Goal: Transaction & Acquisition: Purchase product/service

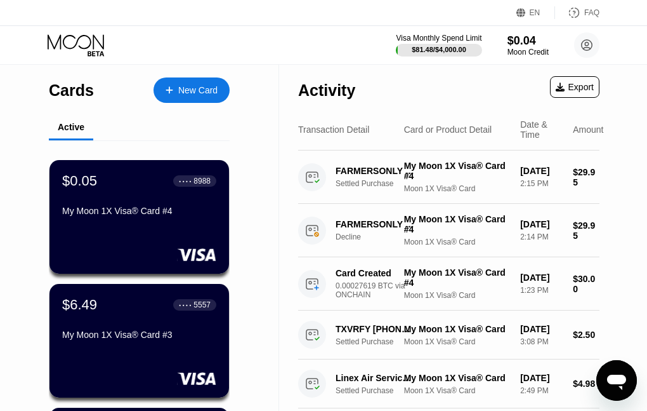
click at [196, 90] on div "New Card" at bounding box center [197, 90] width 39 height 11
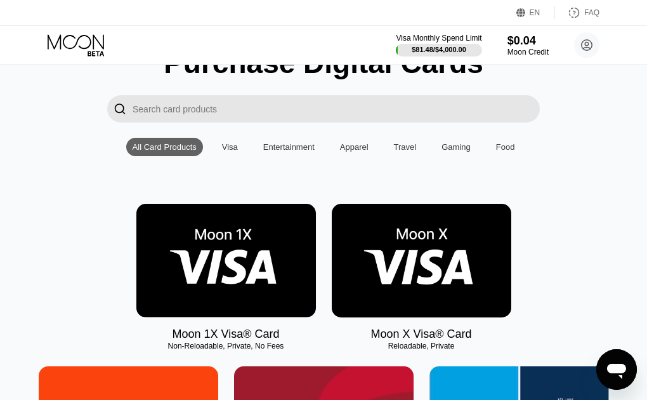
scroll to position [190, 0]
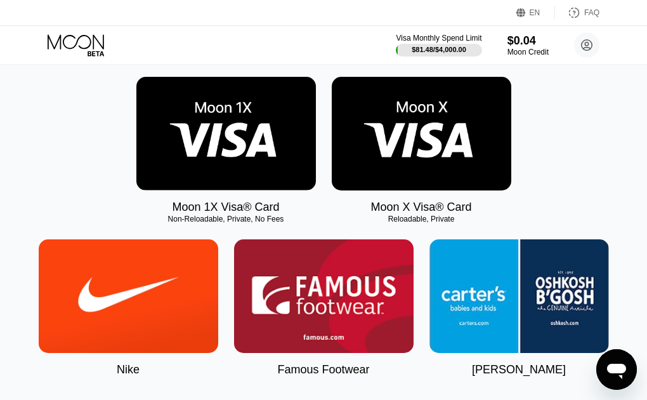
click at [232, 140] on img at bounding box center [226, 134] width 180 height 114
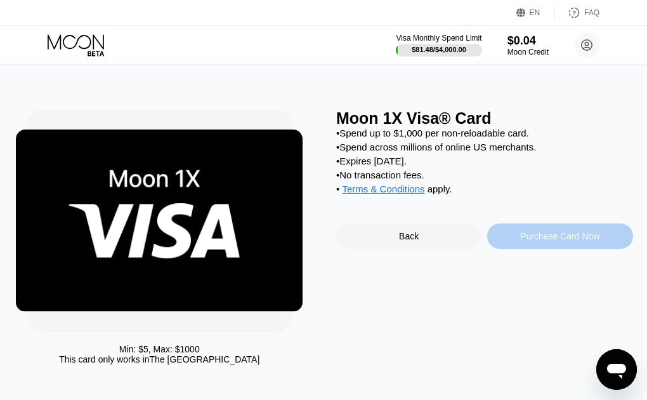
click at [576, 241] on div "Purchase Card Now" at bounding box center [559, 236] width 79 height 10
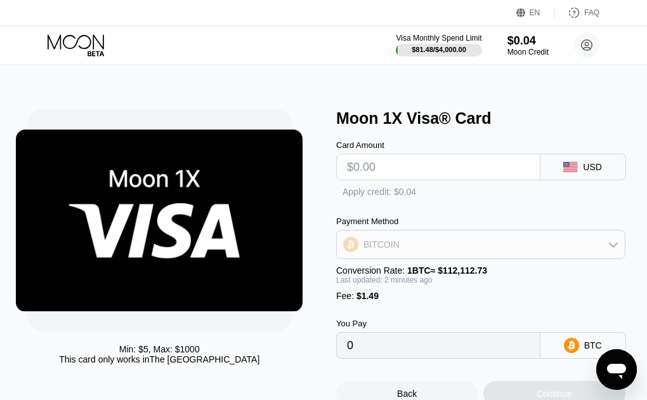
click at [513, 251] on div "BITCOIN" at bounding box center [481, 244] width 288 height 25
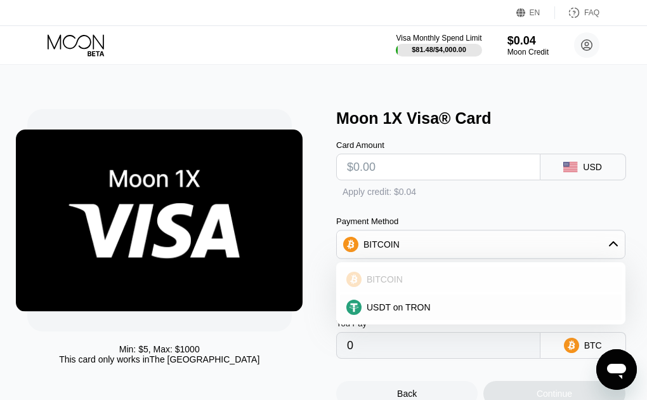
click at [395, 284] on span "BITCOIN" at bounding box center [385, 279] width 36 height 10
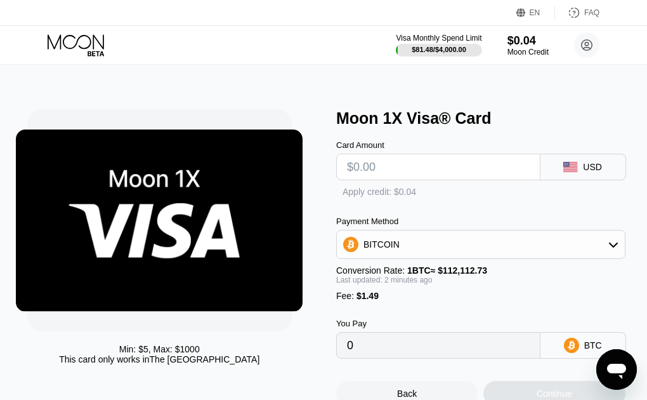
click at [378, 169] on input "text" at bounding box center [438, 166] width 183 height 25
type input "$5"
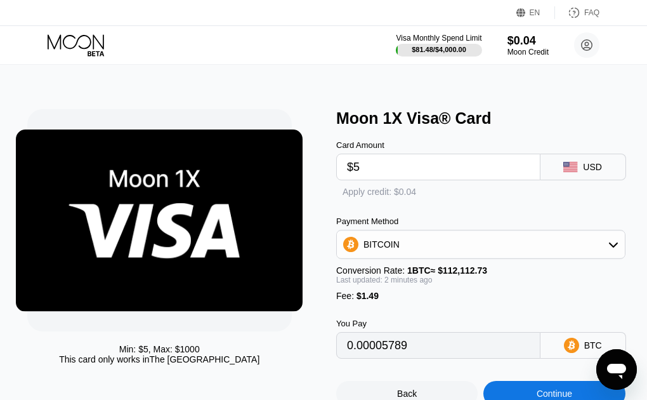
type input "0.00005789"
type input "0"
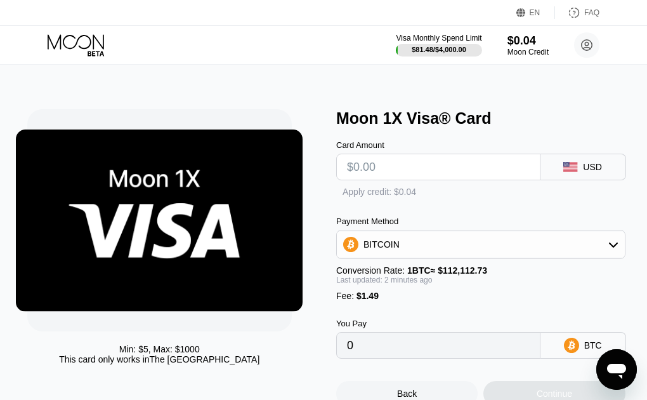
type input "$1"
type input "0.00002221"
type input "$10"
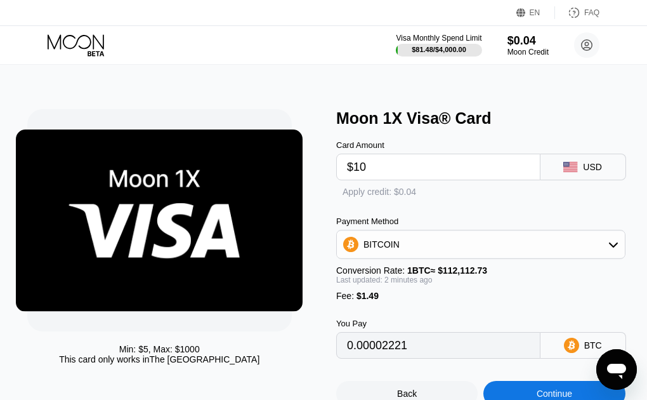
type input "0.00010249"
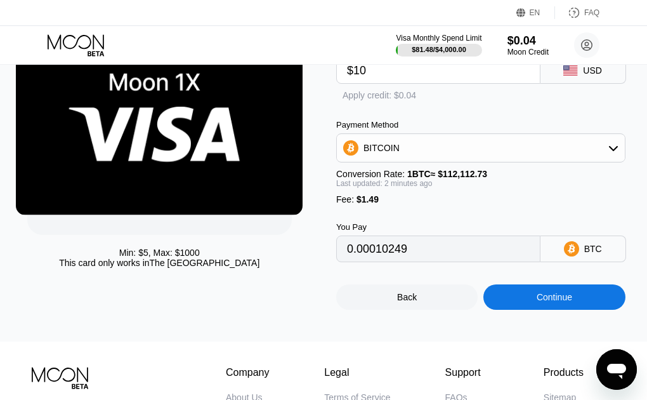
scroll to position [97, 0]
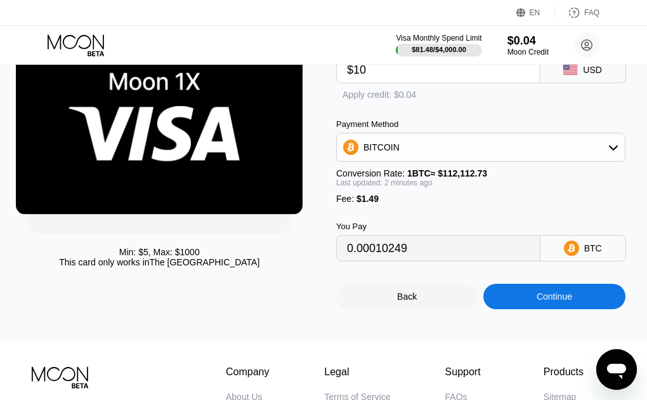
type input "$10"
click at [558, 301] on div "Continue" at bounding box center [555, 296] width 36 height 10
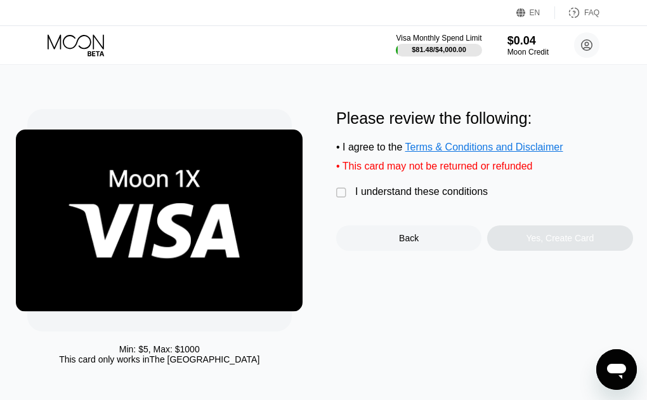
click at [340, 199] on div "" at bounding box center [342, 193] width 13 height 13
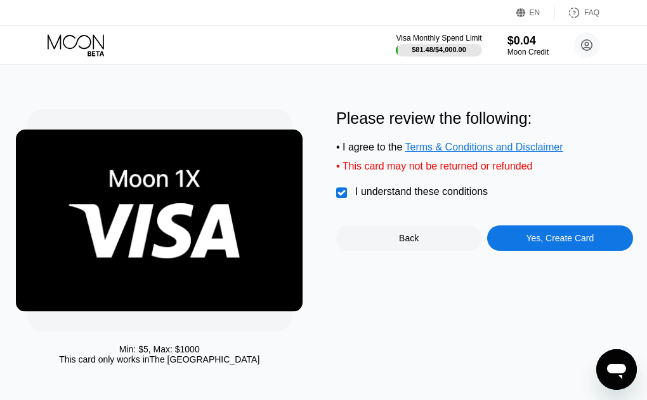
click at [551, 243] on div "Yes, Create Card" at bounding box center [560, 238] width 68 height 10
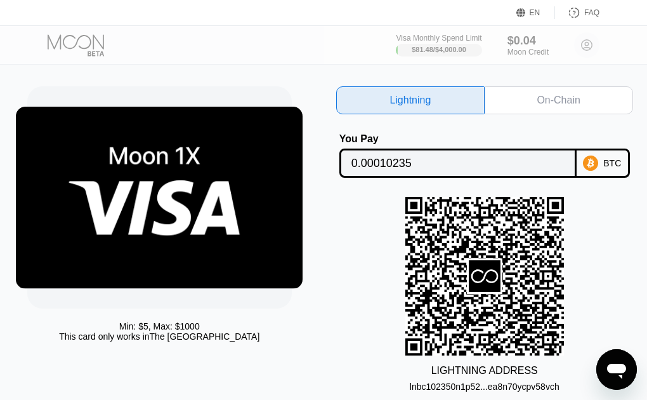
scroll to position [22, 0]
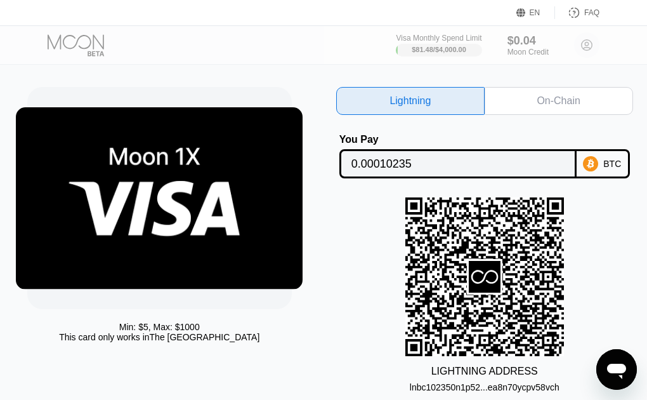
click at [554, 100] on div "On-Chain" at bounding box center [558, 101] width 43 height 13
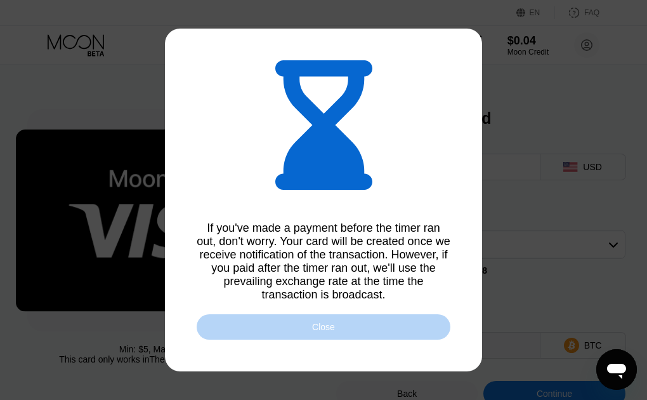
click at [324, 328] on div "Close" at bounding box center [323, 327] width 23 height 10
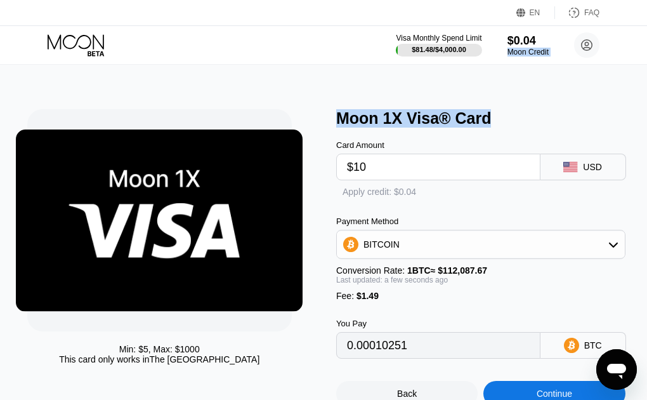
drag, startPoint x: 506, startPoint y: 61, endPoint x: 518, endPoint y: 61, distance: 12.1
click at [518, 61] on div "Visa Monthly Spend Limit $81.48 / $4,000.00 $0.04 Moon Credit todd21hrtly@yahoo…" at bounding box center [323, 45] width 647 height 38
click at [380, 79] on div "Min: $ 5 , Max: $ 1000 This card only works in The United States Moon 1X Visa® …" at bounding box center [324, 251] width 658 height 373
type input "0.00010249"
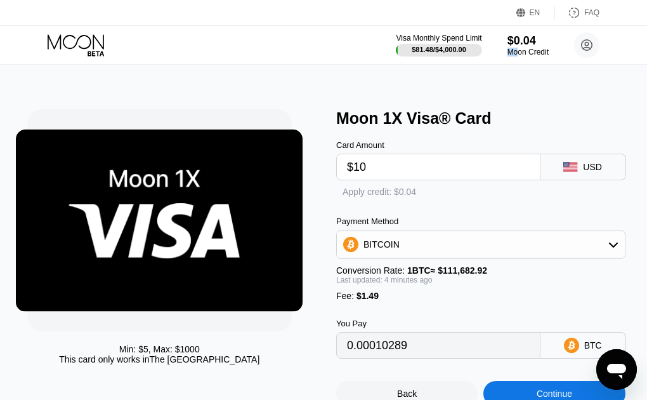
type input "0.00010271"
type input "0.00010260"
type input "0.00010262"
type input "0.00010283"
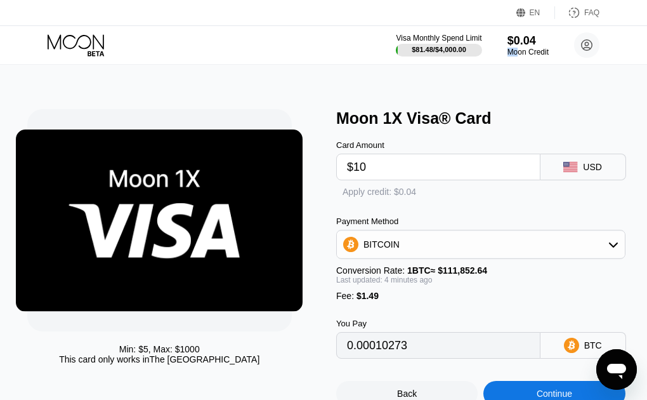
type input "0.00010271"
type input "0.00010282"
type input "0.00010295"
type input "0.00010298"
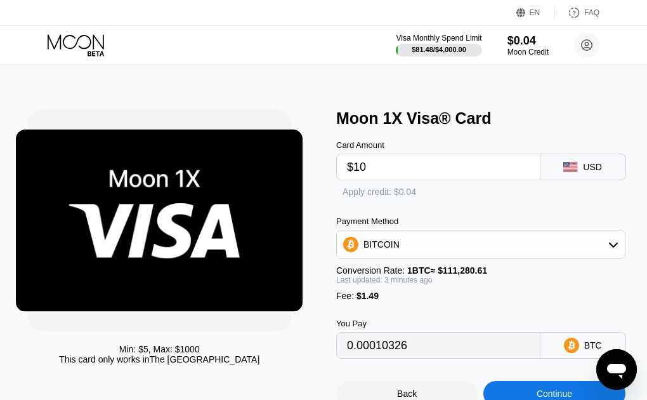
type input "0.00010329"
type input "0.00010334"
type input "0.00010313"
type input "0.00010321"
type input "0.00010322"
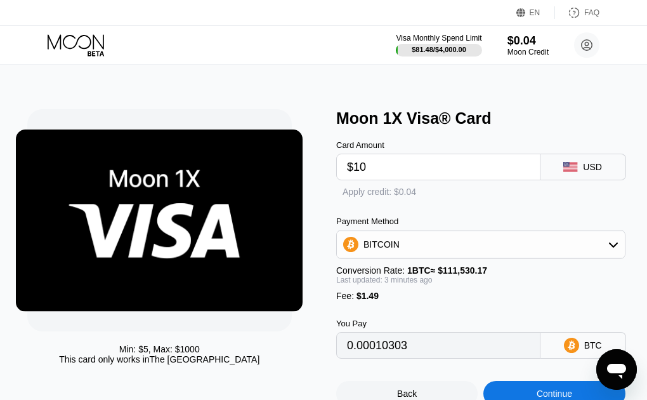
type input "0.00010308"
type input "0.00010324"
type input "0.00010301"
type input "0.00010299"
type input "0.00010345"
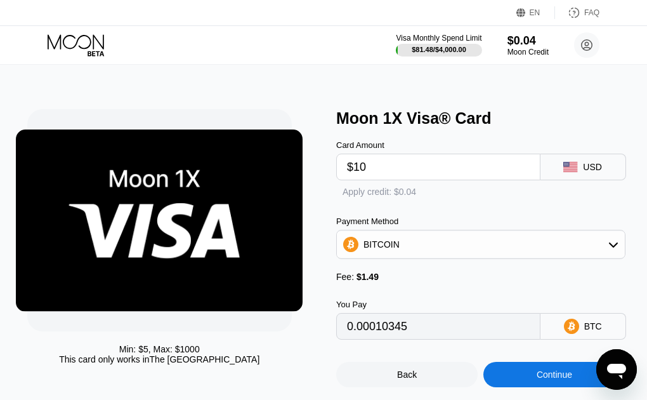
type input "0.00010347"
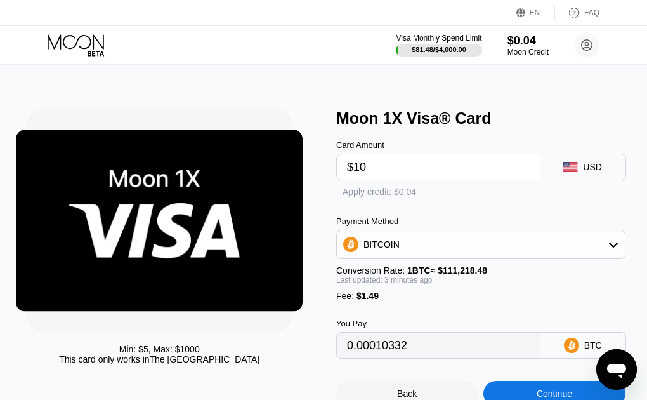
type input "0.00010327"
type input "0.00010335"
type input "0.00010315"
type input "0.00010341"
type input "0.00010309"
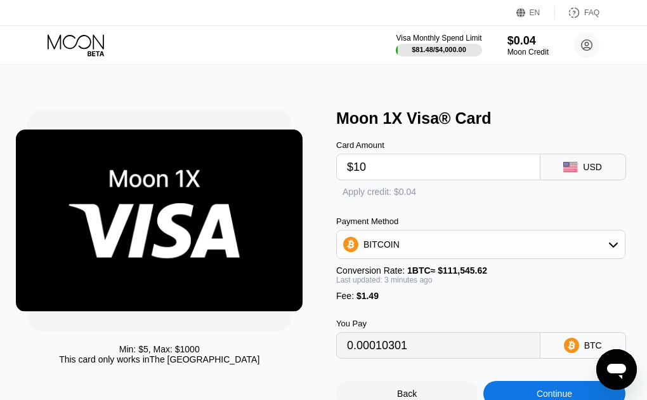
type input "0.00010303"
type input "0.00010298"
type input "0.00010297"
type input "0.00010298"
type input "0.00010310"
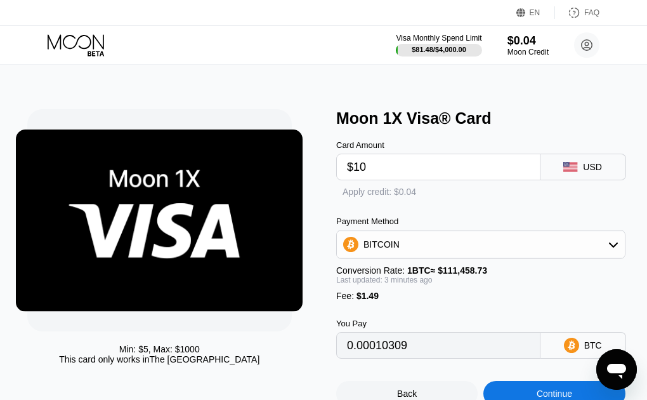
type input "0.00010314"
type input "0.00010325"
type input "0.00010324"
type input "0.00010323"
type input "0.00010307"
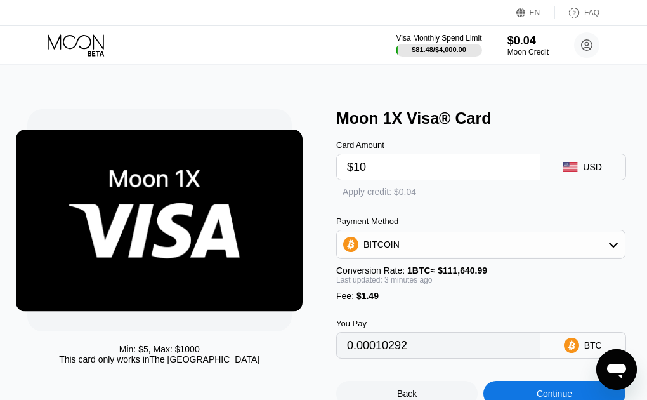
type input "0.00010290"
type input "0.00010295"
type input "0.00010303"
type input "0.00010319"
type input "0.00010287"
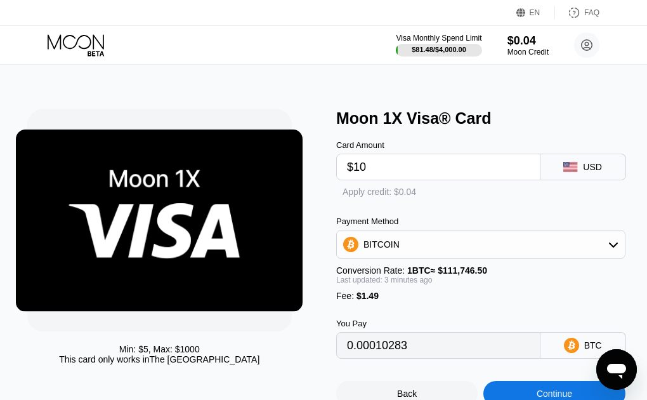
type input "0.00010274"
type input "0.00010279"
type input "0.00010250"
